Goal: Navigation & Orientation: Find specific page/section

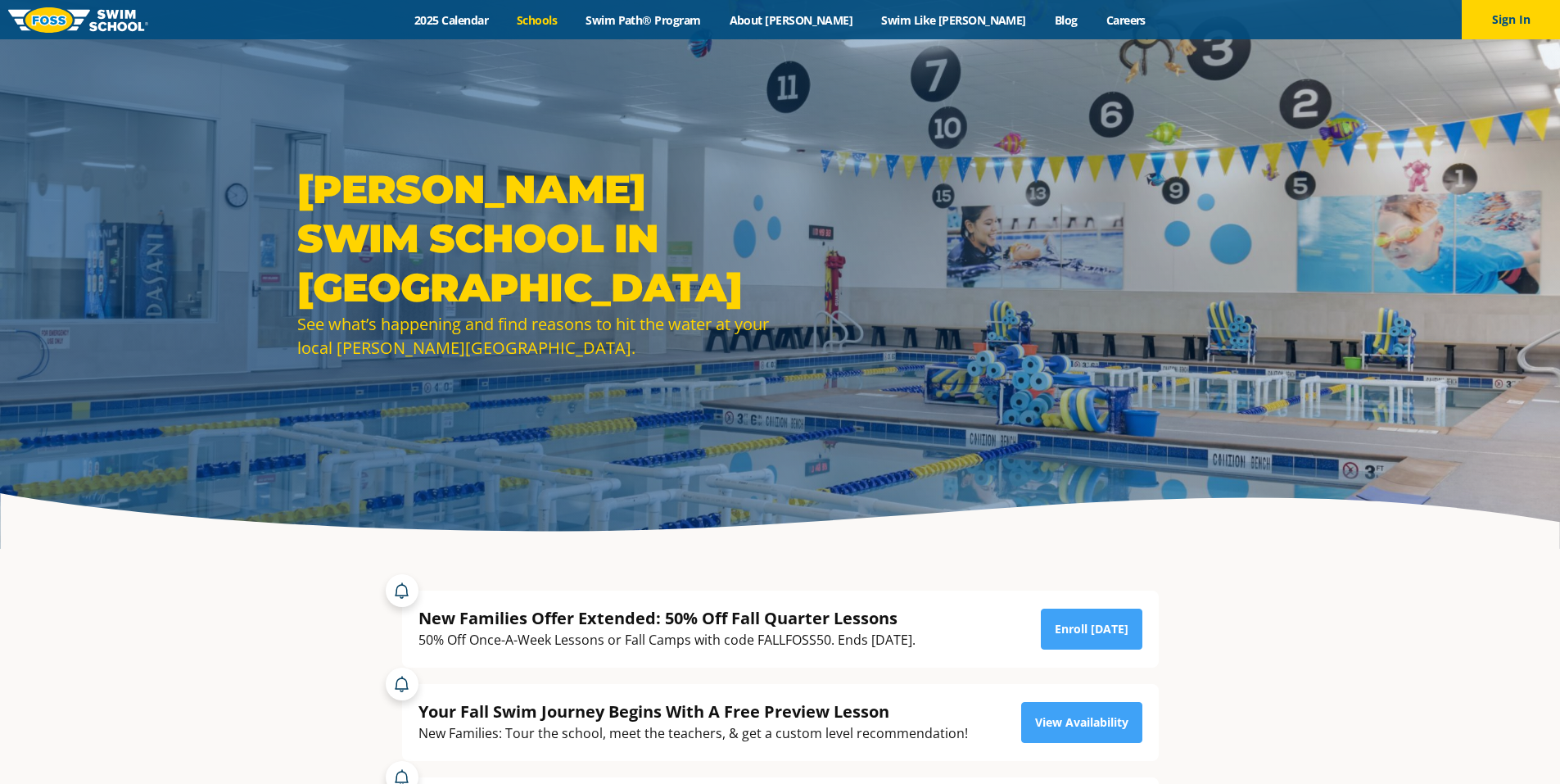
click at [572, 26] on link "Schools" at bounding box center [536, 20] width 69 height 15
click at [572, 23] on link "Schools" at bounding box center [536, 20] width 69 height 15
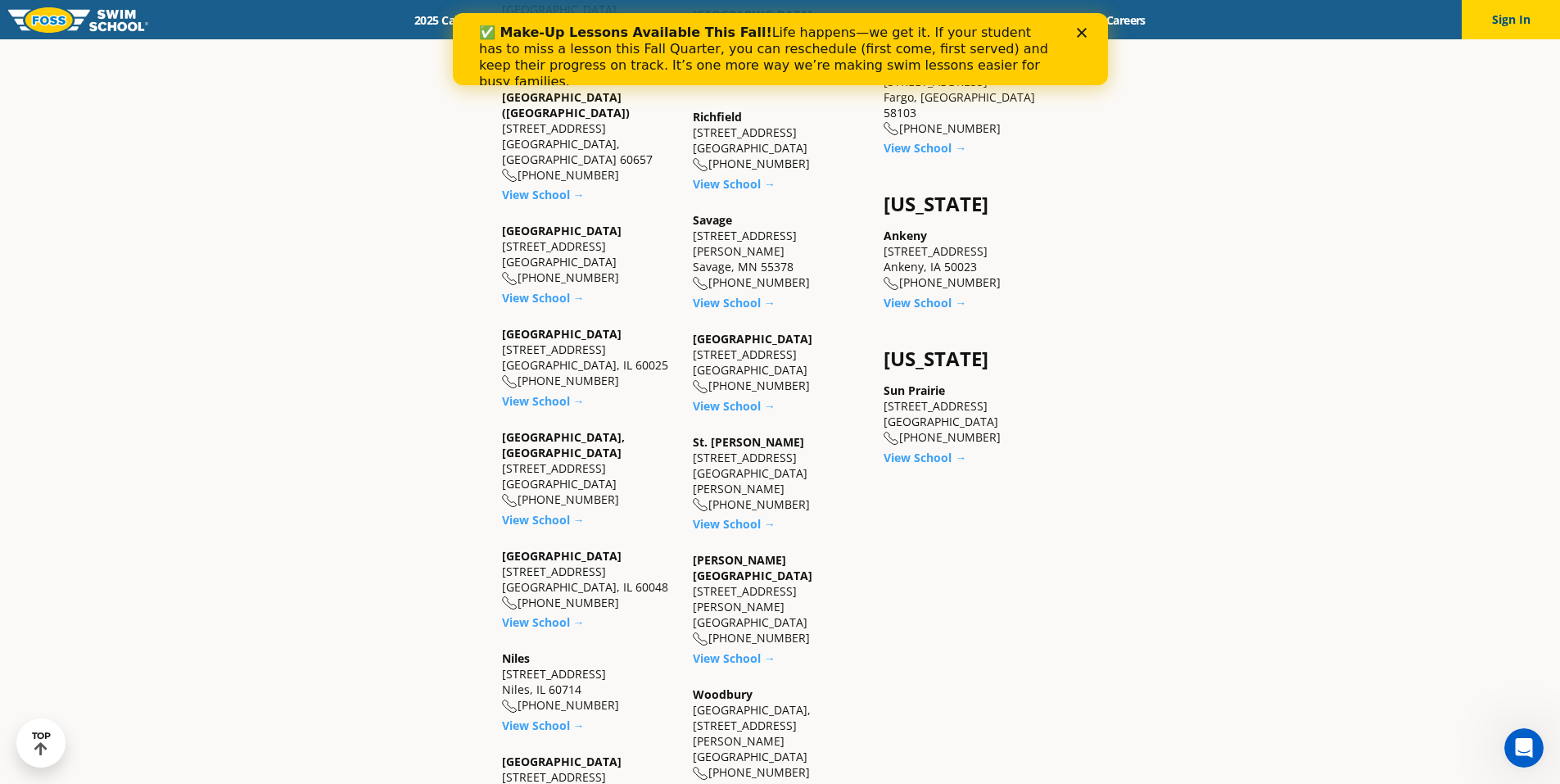
scroll to position [1312, 0]
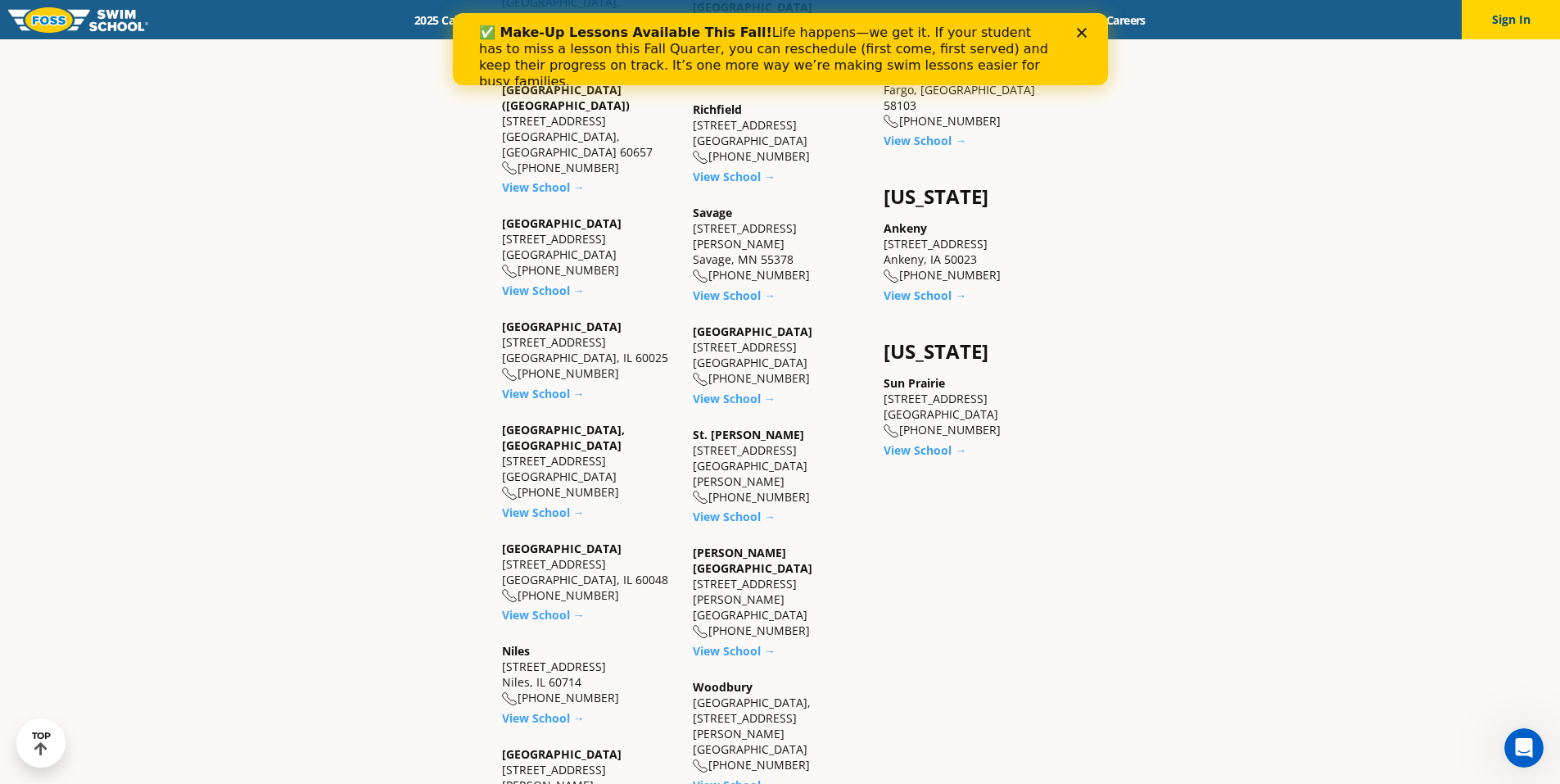
click at [731, 679] on link "Woodbury" at bounding box center [723, 686] width 60 height 15
click at [738, 777] on link "View School →" at bounding box center [734, 784] width 83 height 15
drag, startPoint x: 1303, startPoint y: 459, endPoint x: 1330, endPoint y: 427, distance: 41.9
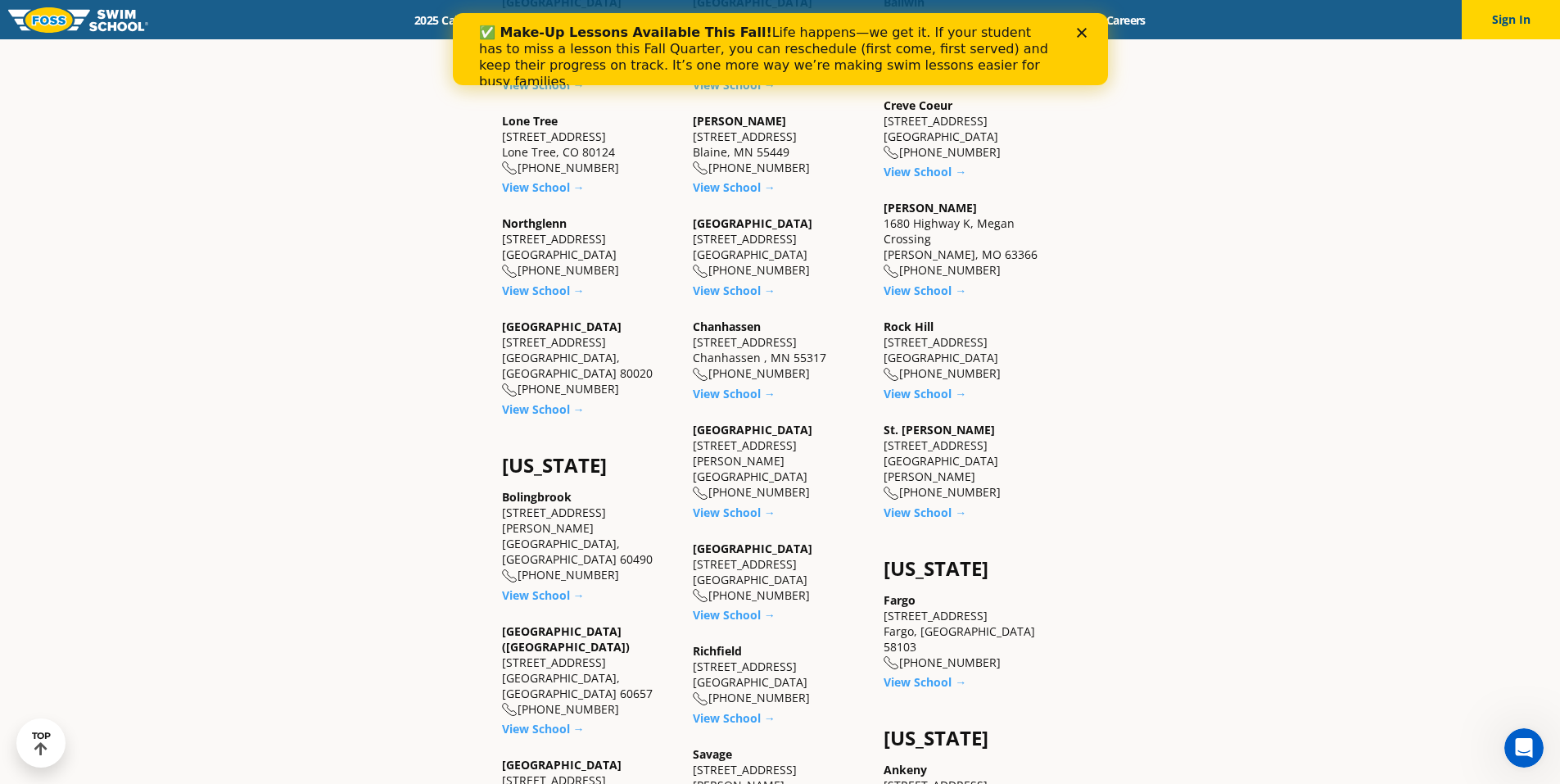
scroll to position [370, 0]
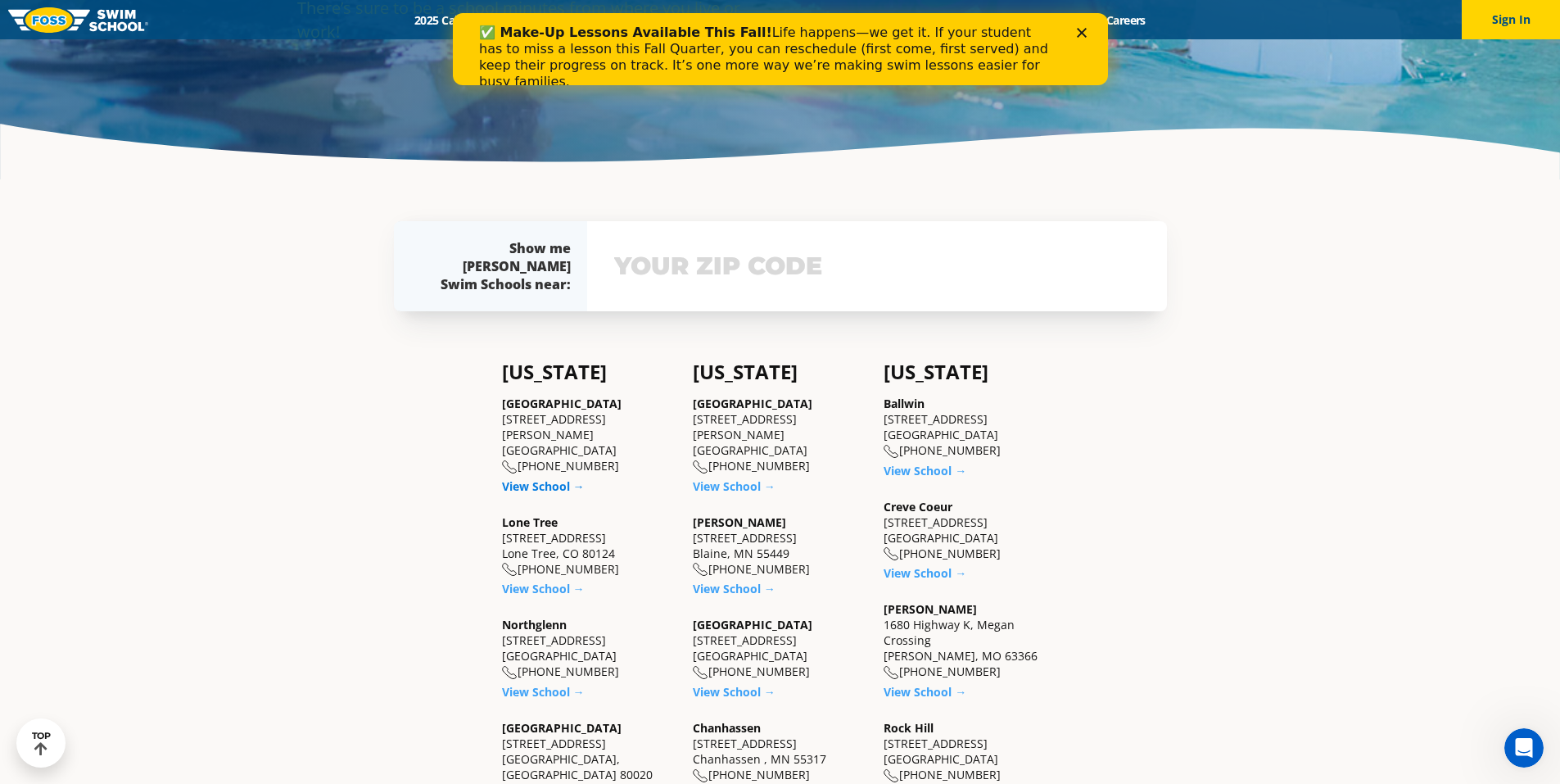
click at [517, 478] on link "View School →" at bounding box center [543, 486] width 83 height 15
click at [548, 478] on link "View School →" at bounding box center [543, 486] width 83 height 15
click at [559, 478] on link "View School →" at bounding box center [543, 486] width 83 height 15
click at [551, 478] on link "View School →" at bounding box center [543, 486] width 83 height 15
click at [553, 478] on link "View School →" at bounding box center [543, 486] width 83 height 15
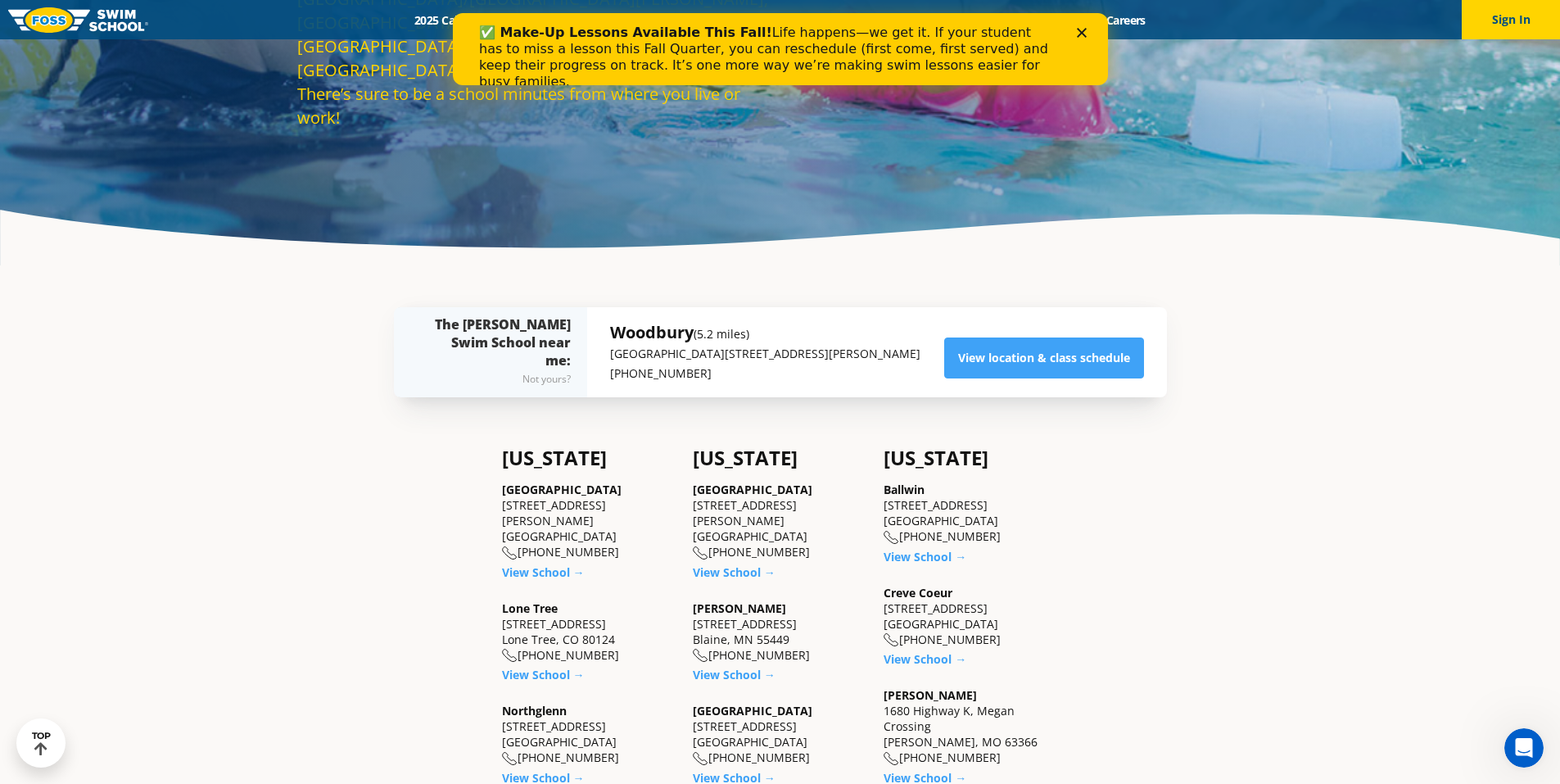
scroll to position [294, 0]
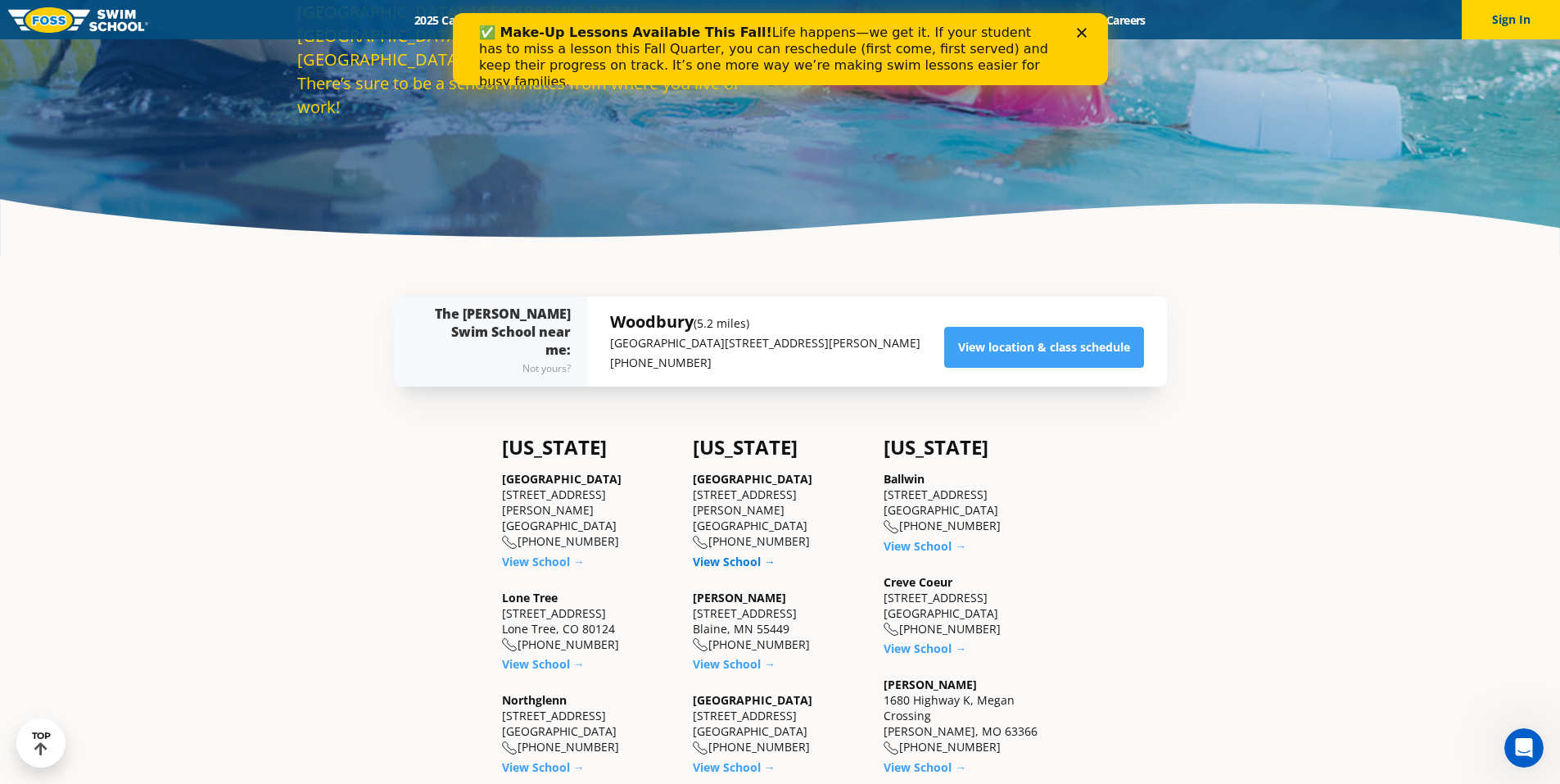
click at [761, 553] on link "View School →" at bounding box center [734, 560] width 83 height 15
